Goal: Information Seeking & Learning: Learn about a topic

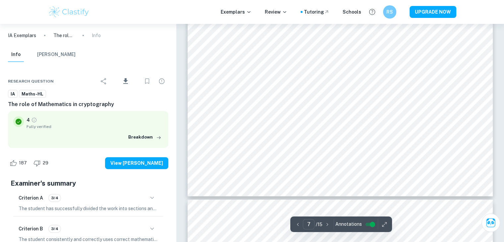
scroll to position [2715, 0]
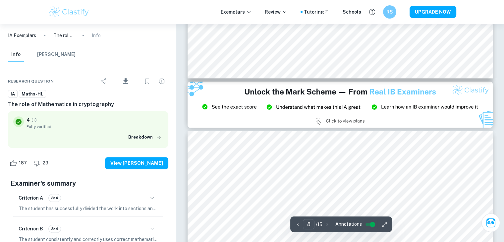
type input "9"
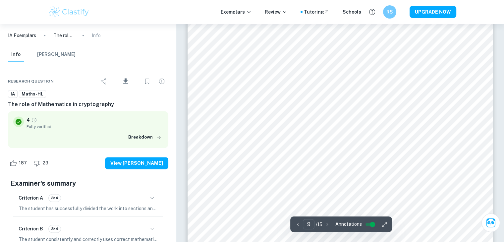
scroll to position [3421, 0]
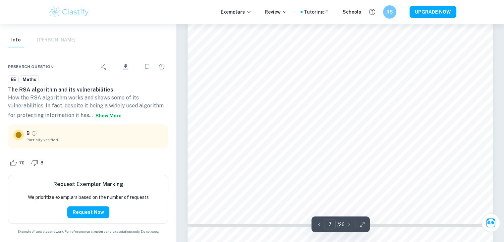
scroll to position [2946, 0]
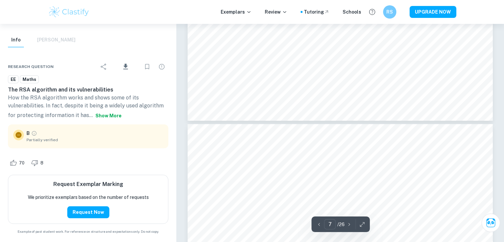
type input "8"
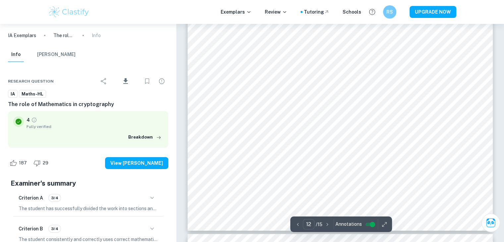
scroll to position [4672, 0]
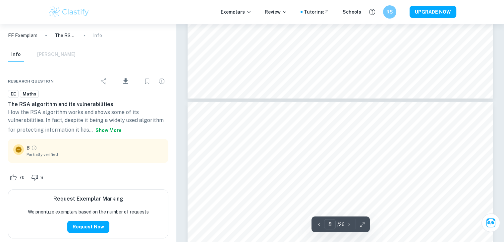
scroll to position [15, 0]
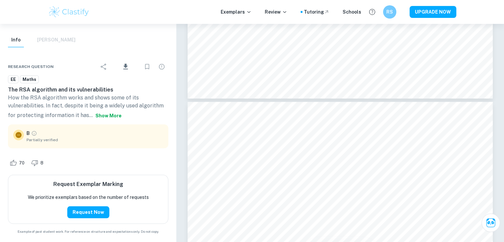
click at [18, 138] on icon at bounding box center [19, 135] width 8 height 8
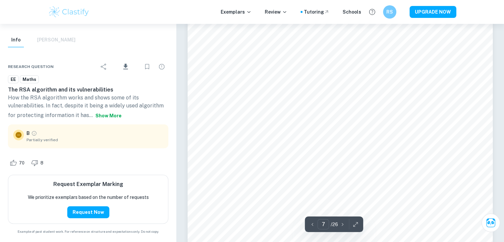
scroll to position [2782, 0]
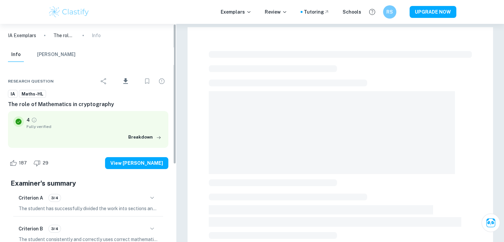
click at [63, 16] on img at bounding box center [69, 11] width 42 height 13
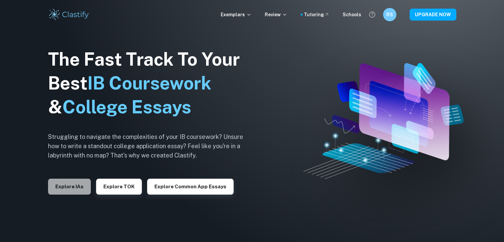
click at [77, 187] on button "Explore IAs" at bounding box center [69, 186] width 43 height 16
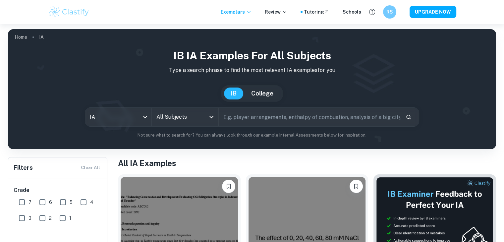
click at [254, 120] on input "text" at bounding box center [309, 117] width 181 height 19
click at [212, 116] on icon "Open" at bounding box center [211, 117] width 8 height 8
type input "rsa encryption"
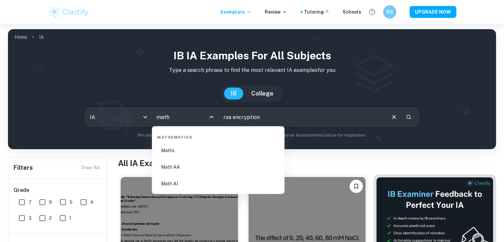
click at [189, 170] on li "Math AA" at bounding box center [217, 166] width 127 height 15
type input "Math AA"
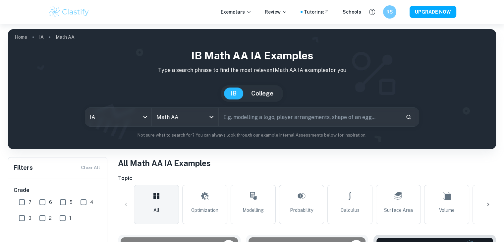
click at [268, 114] on input "text" at bounding box center [309, 117] width 181 height 19
type input "rsa encryption"
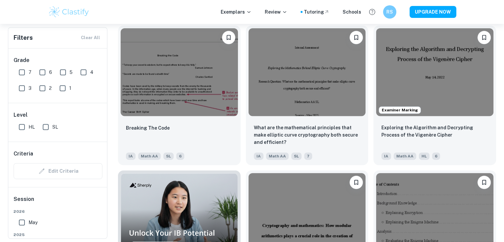
scroll to position [356, 0]
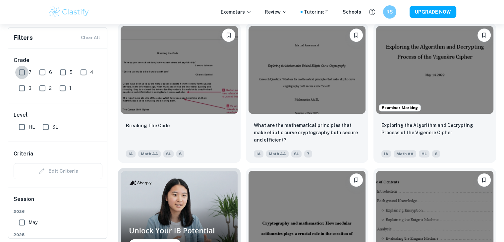
click at [23, 69] on input "7" at bounding box center [21, 72] width 13 height 13
checkbox input "true"
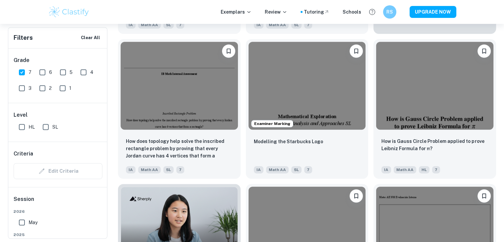
click at [19, 125] on input "HL" at bounding box center [21, 126] width 13 height 13
checkbox input "true"
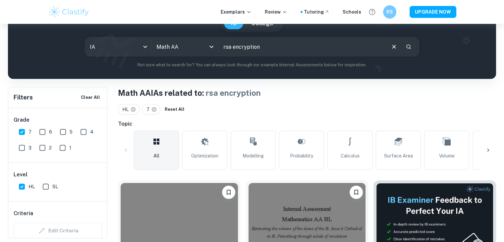
scroll to position [70, 0]
click at [409, 45] on icon "Search" at bounding box center [408, 47] width 6 height 6
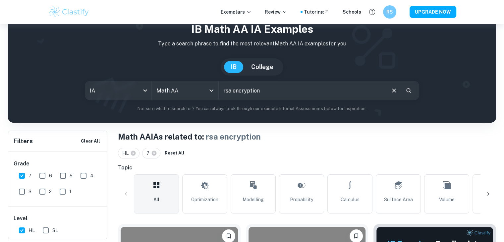
scroll to position [0, 0]
